Goal: Complete application form

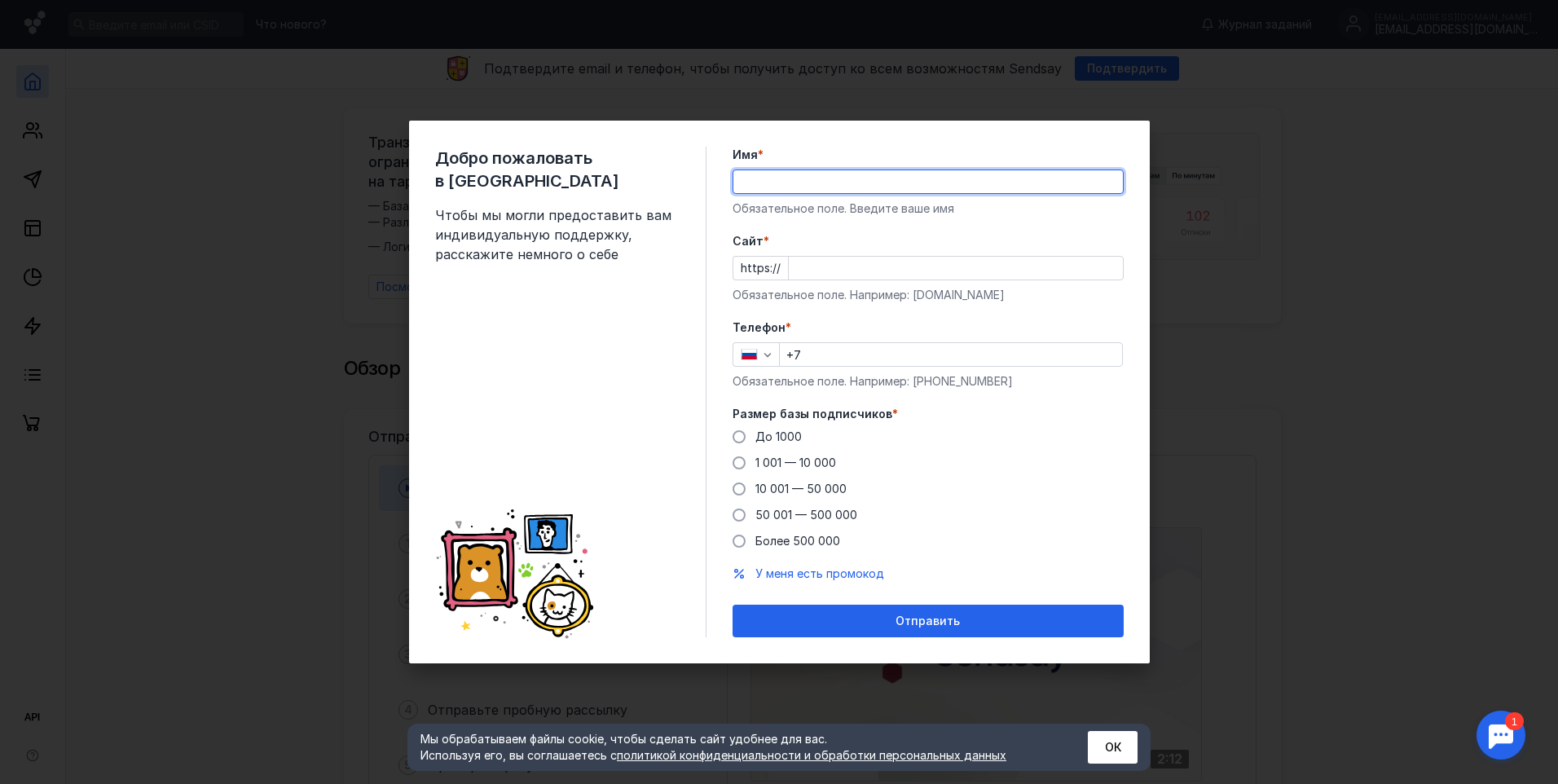
click at [757, 184] on input "Имя *" at bounding box center [928, 181] width 389 height 23
type input "[PERSON_NAME]"
click at [739, 438] on span at bounding box center [738, 436] width 13 height 13
click at [0, 0] on input "До 1000" at bounding box center [0, 0] width 0 height 0
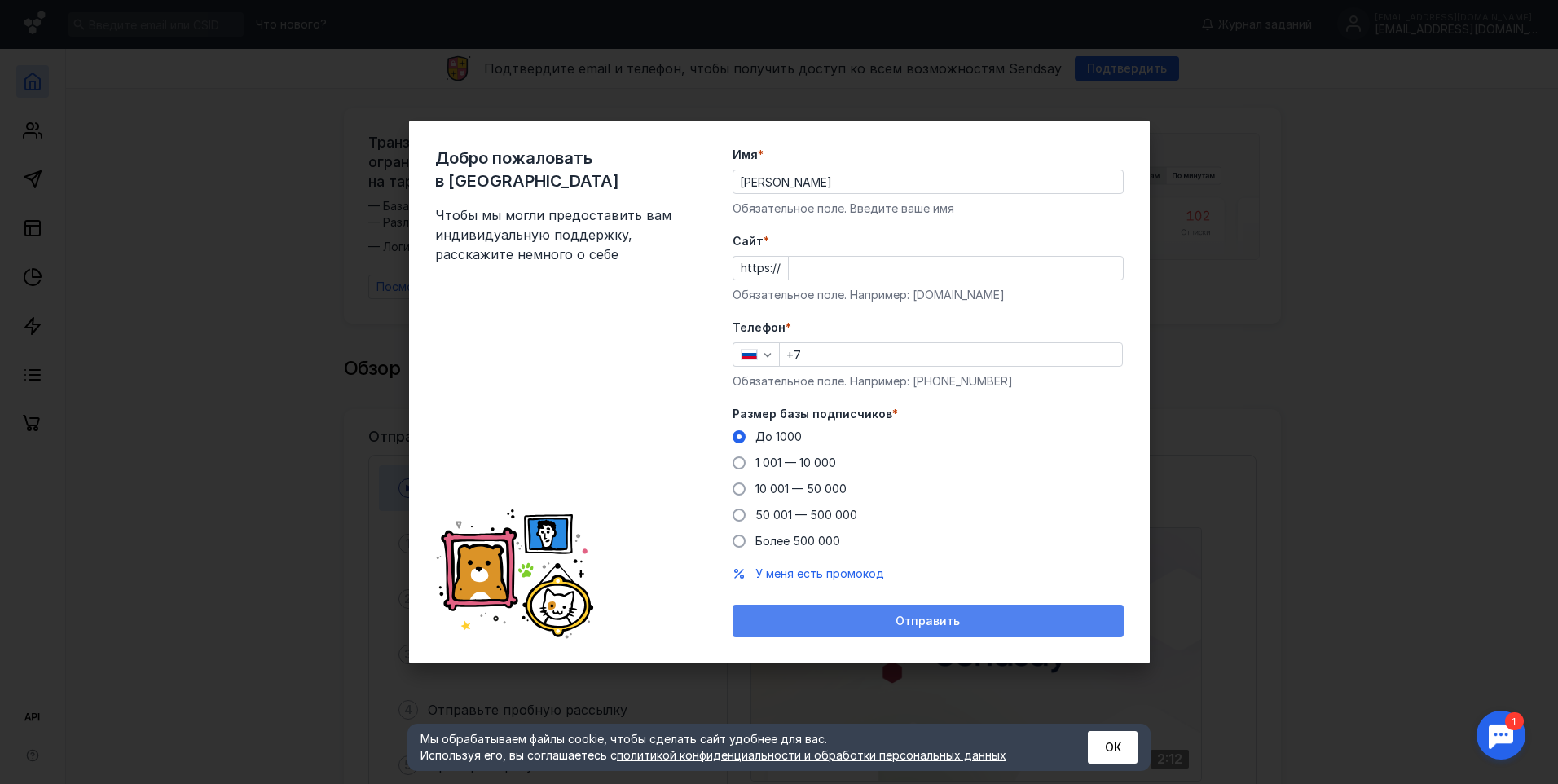
click at [939, 624] on span "Отправить" at bounding box center [928, 621] width 64 height 14
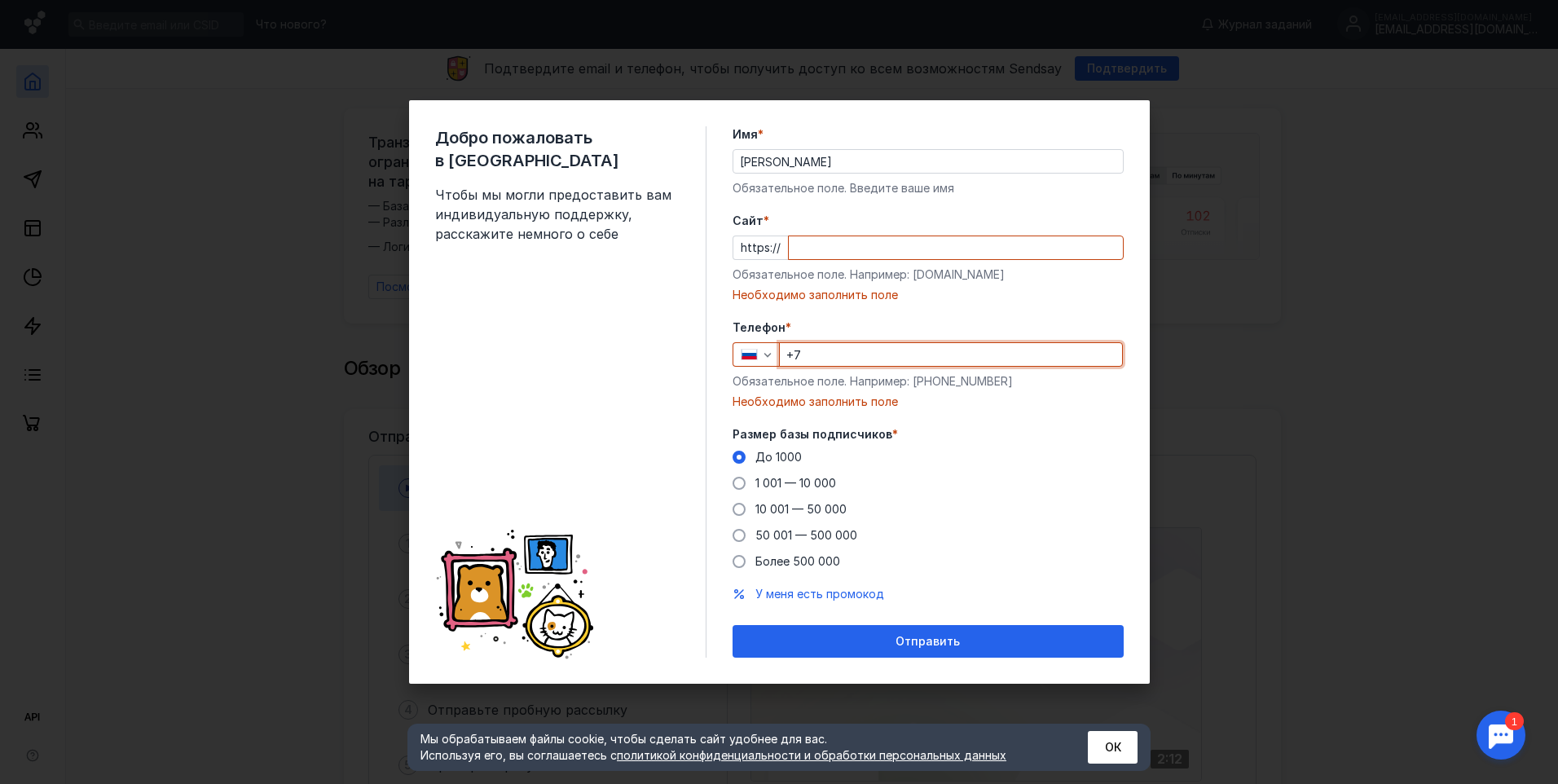
click at [821, 355] on input "+7" at bounding box center [951, 354] width 343 height 23
type input "[PHONE_NUMBER]"
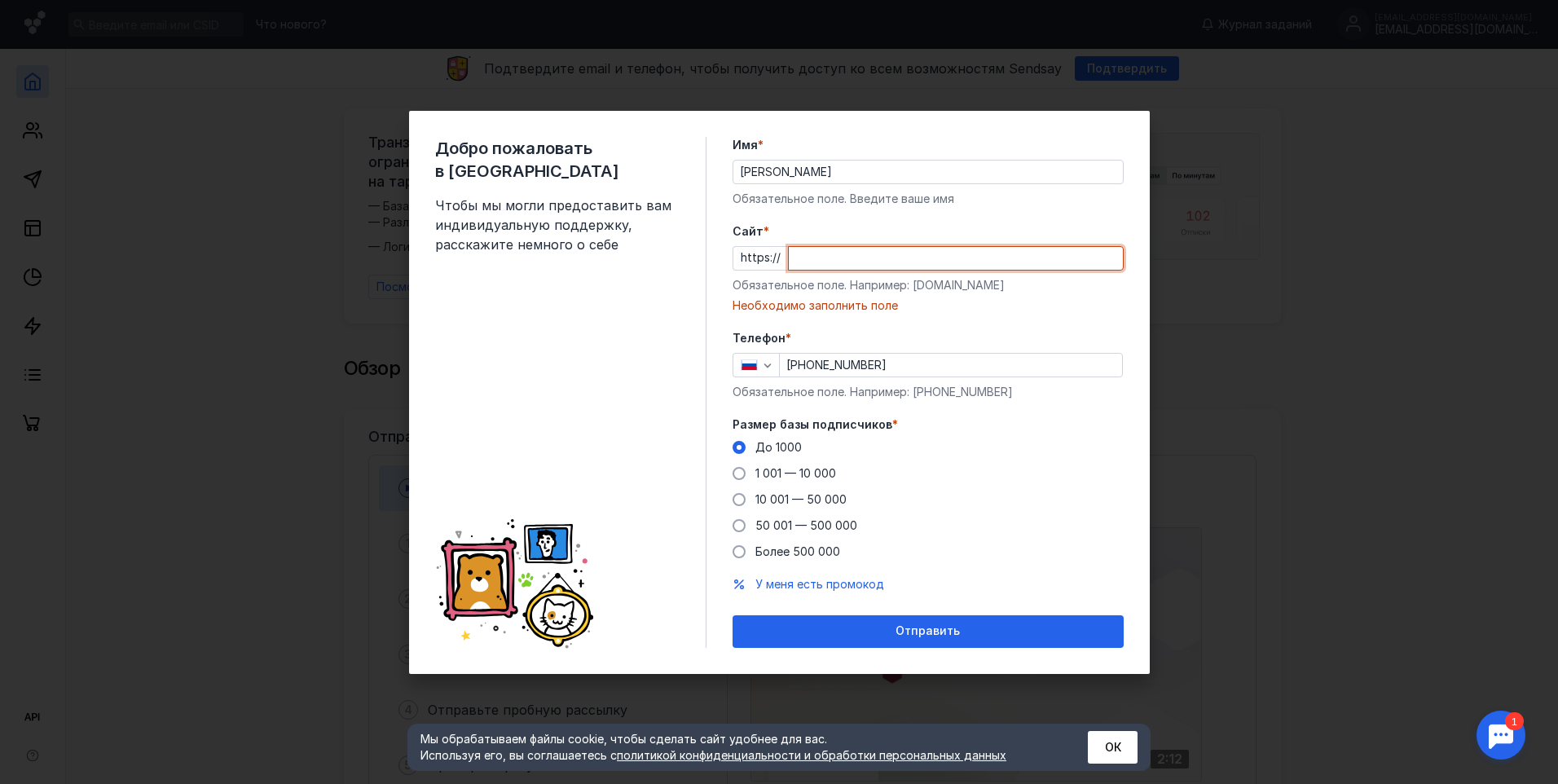
paste input "[EMAIL_ADDRESS][DOMAIN_NAME]"
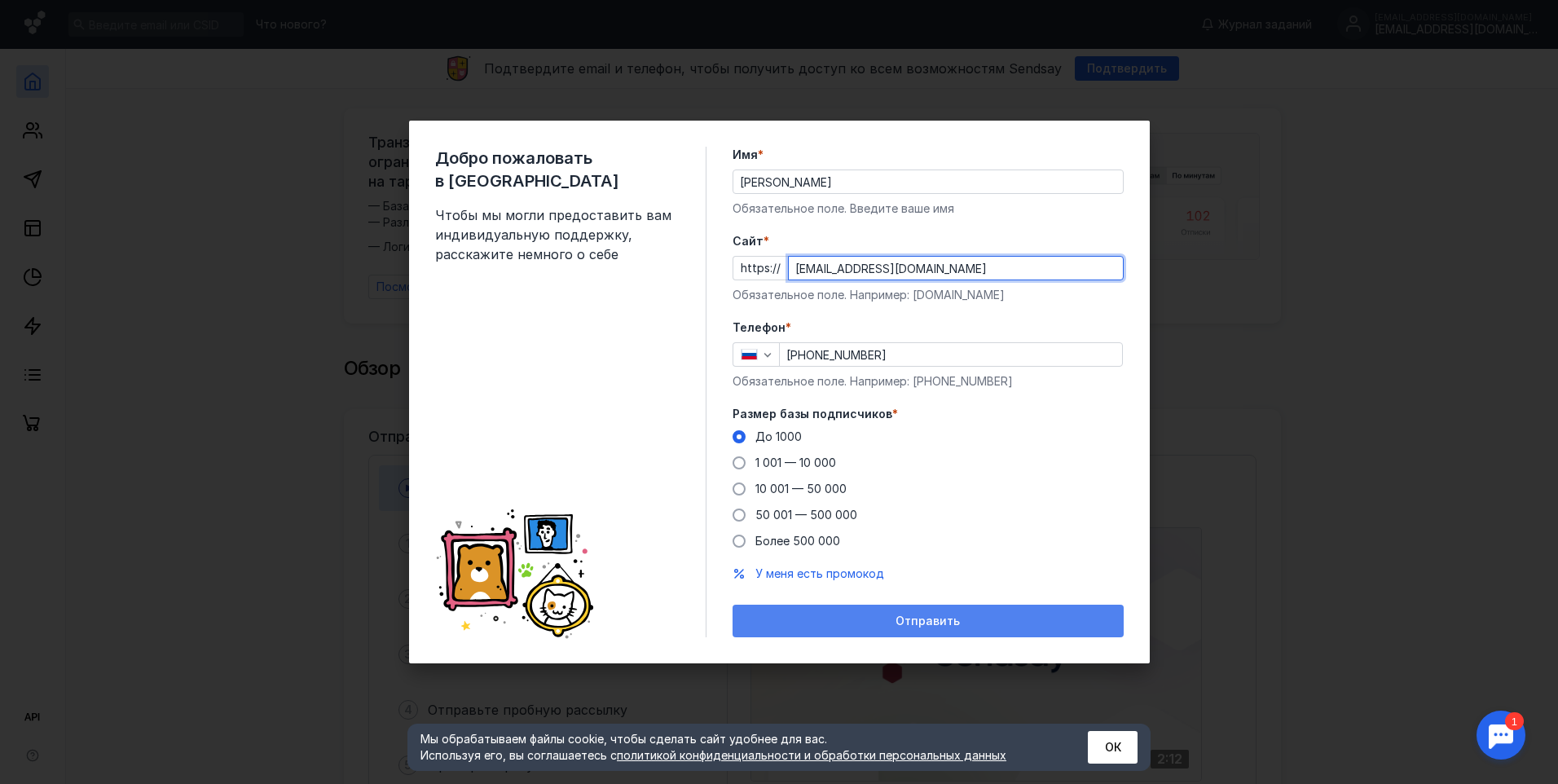
type input "[EMAIL_ADDRESS][DOMAIN_NAME]"
click at [963, 621] on div "Отправить" at bounding box center [928, 621] width 375 height 14
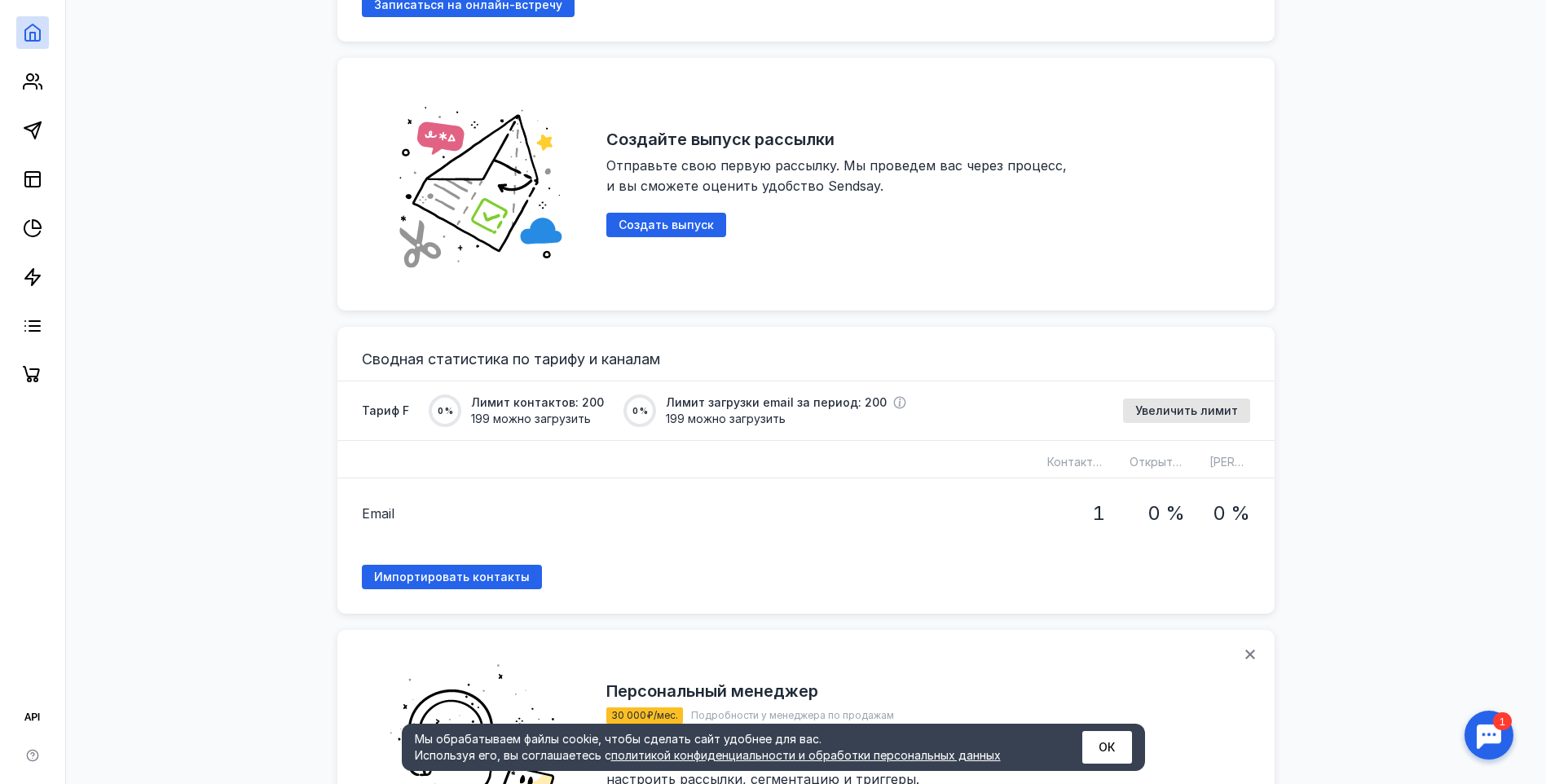
scroll to position [978, 0]
